Goal: Check status

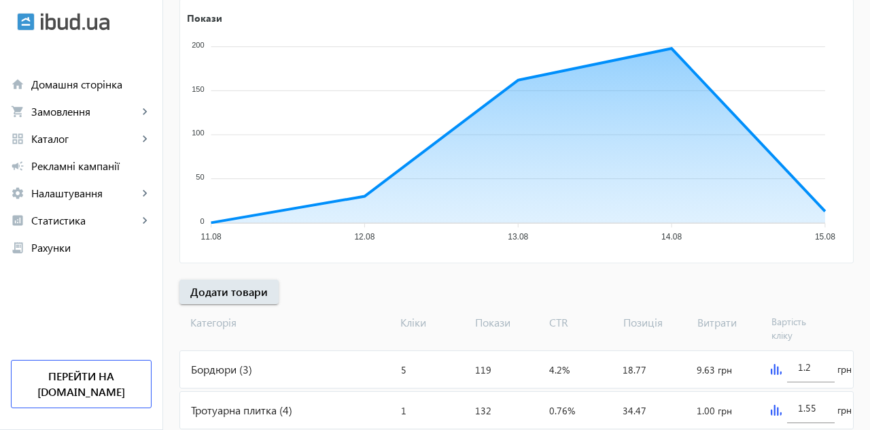
scroll to position [239, 0]
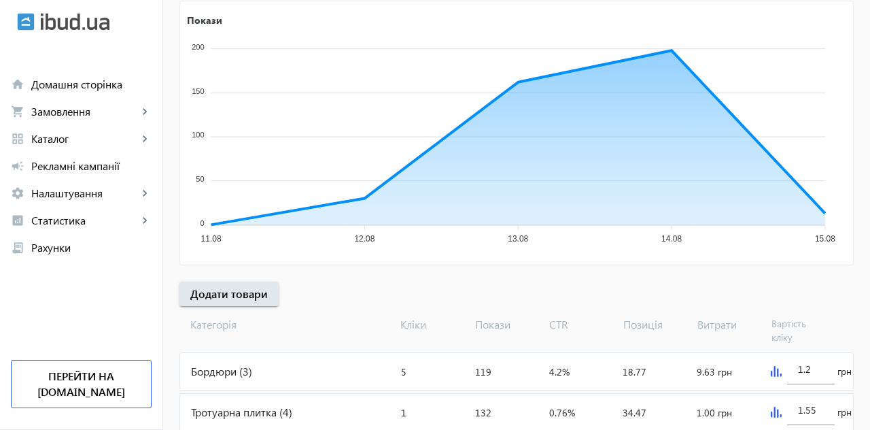
click at [68, 83] on span "Домашня сторінка" at bounding box center [91, 85] width 120 height 14
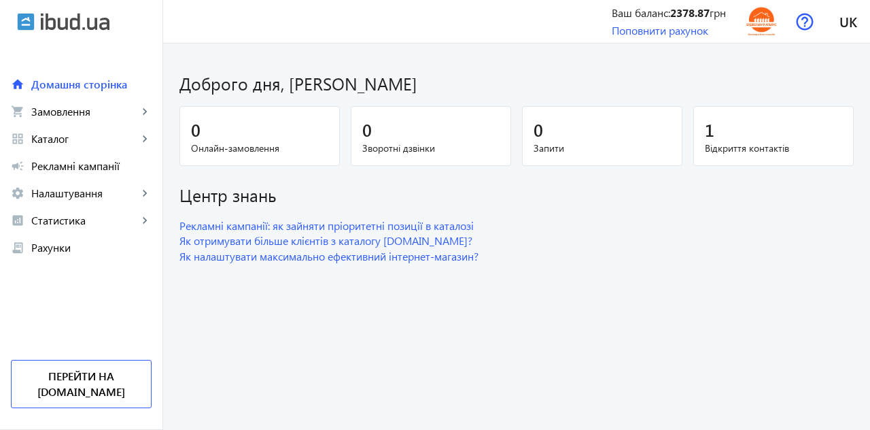
click at [727, 141] on span "Відкриття контактів" at bounding box center [773, 148] width 137 height 14
